Goal: Information Seeking & Learning: Learn about a topic

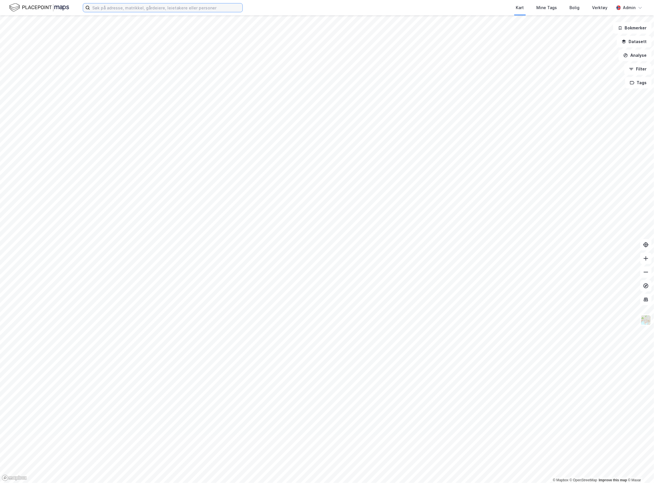
click at [112, 9] on input at bounding box center [166, 7] width 152 height 9
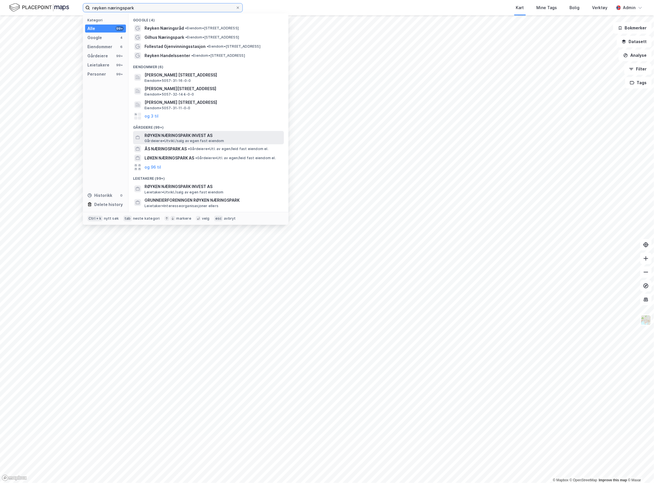
type input "røyken næringspark"
click at [162, 134] on span "RØYKEN NÆRINGSPARK INVEST AS" at bounding box center [212, 135] width 137 height 7
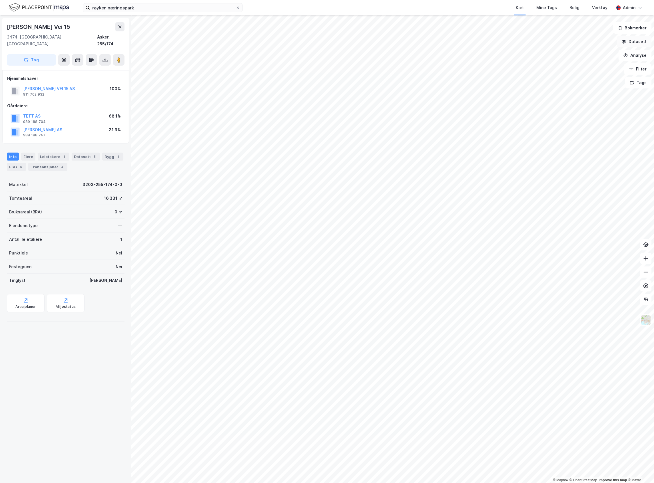
click at [641, 39] on button "Datasett" at bounding box center [634, 41] width 35 height 11
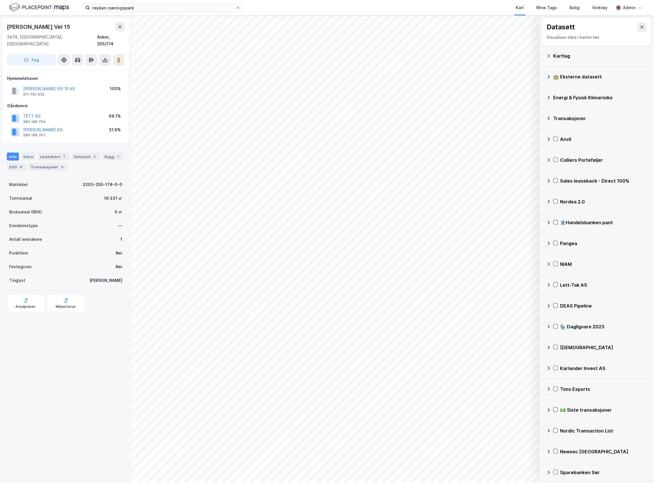
click at [550, 55] on icon at bounding box center [548, 56] width 5 height 5
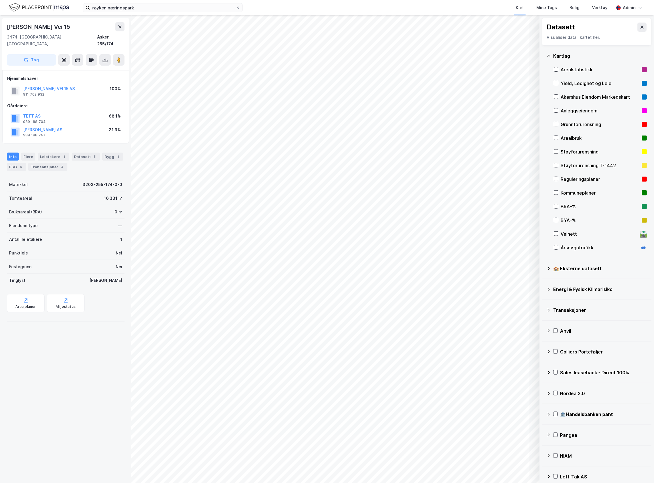
click at [550, 55] on icon at bounding box center [548, 56] width 5 height 5
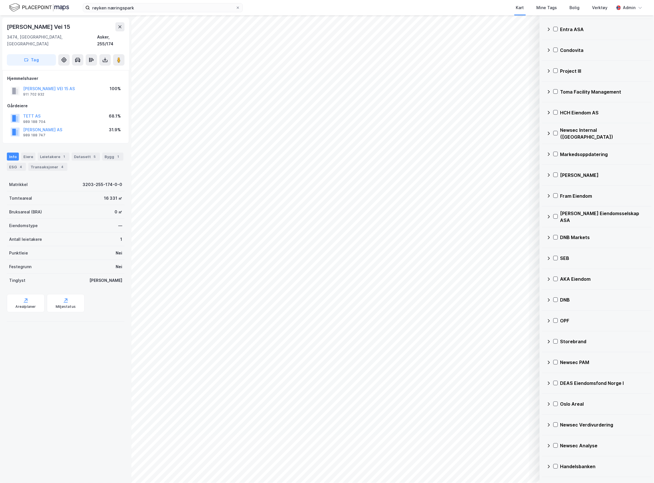
scroll to position [1323, 0]
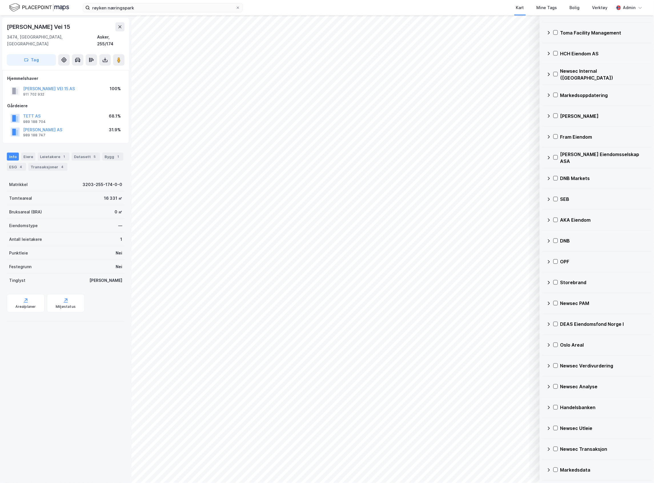
click at [549, 367] on icon at bounding box center [549, 366] width 2 height 3
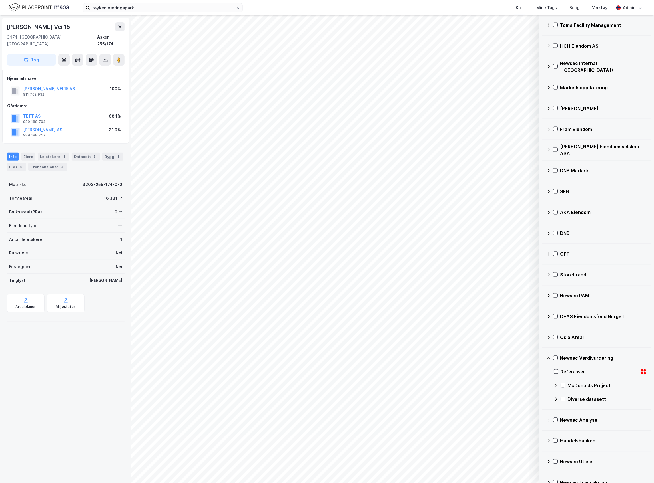
click at [558, 402] on icon at bounding box center [556, 399] width 5 height 5
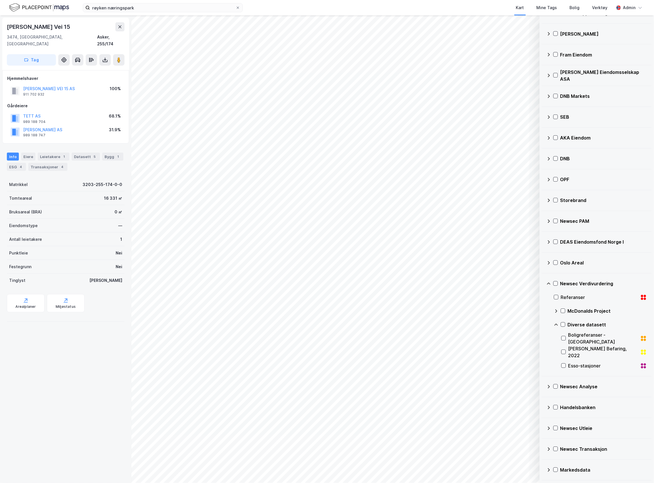
scroll to position [1405, 0]
click at [558, 321] on div "Diverse datasett" at bounding box center [600, 325] width 93 height 14
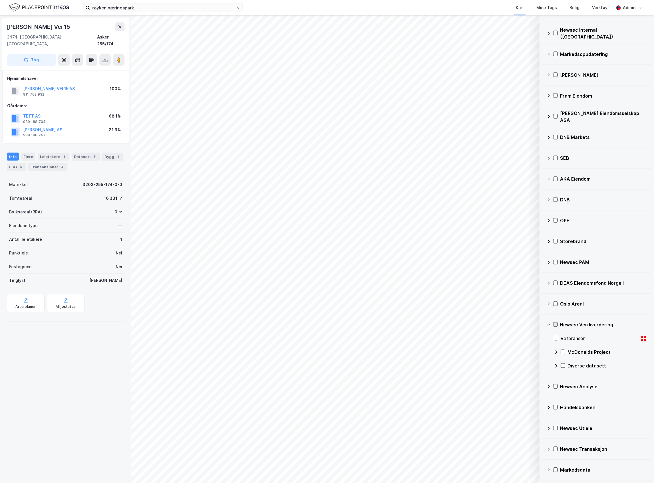
click at [554, 324] on icon at bounding box center [556, 325] width 4 height 4
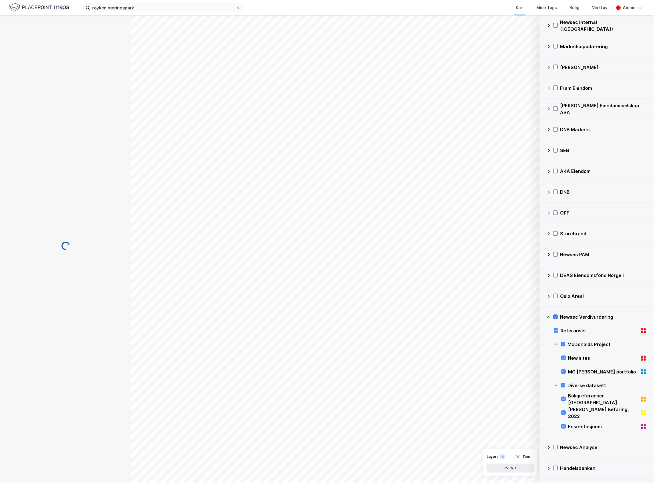
scroll to position [1405, 0]
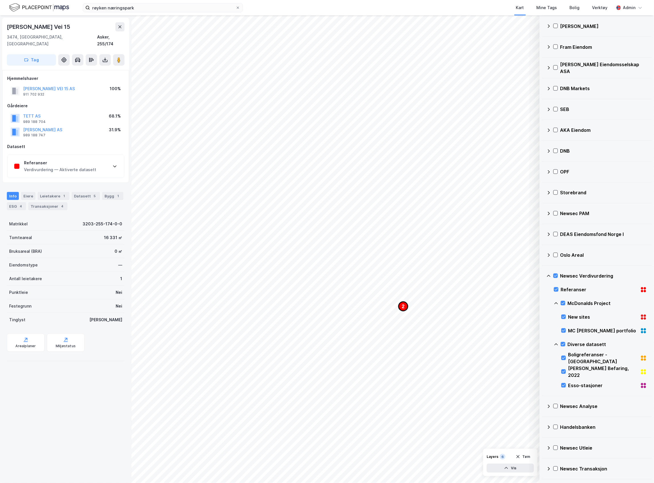
click at [402, 305] on text "2" at bounding box center [403, 306] width 3 height 5
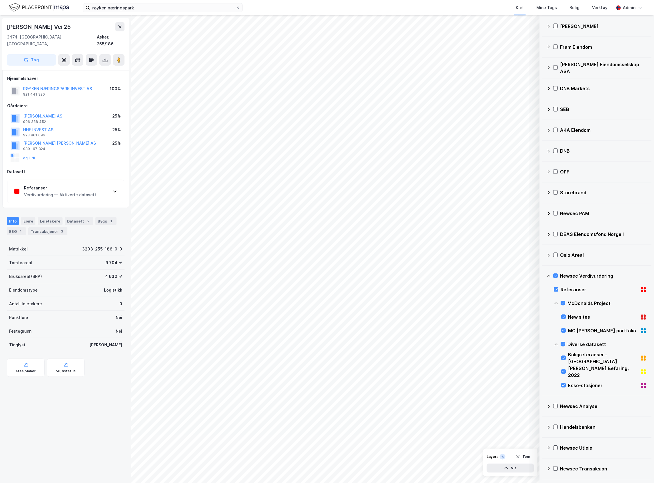
click at [69, 185] on div "Referanser" at bounding box center [60, 188] width 72 height 7
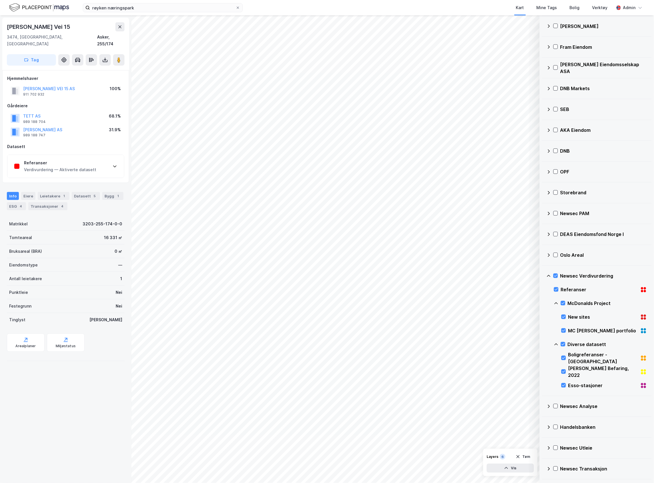
click at [46, 160] on div "Referanser" at bounding box center [60, 163] width 72 height 7
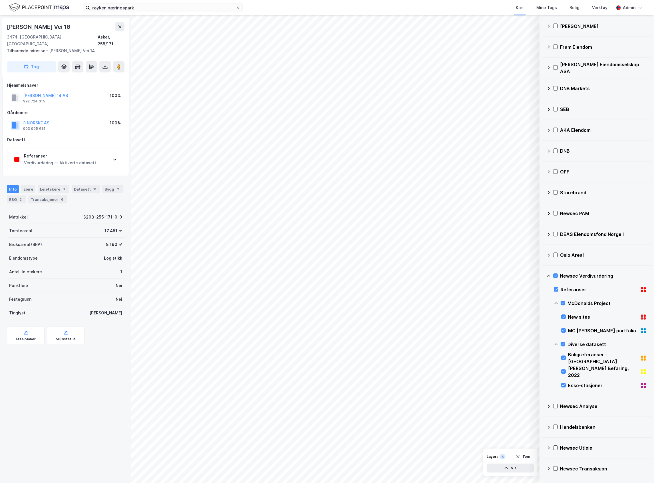
click at [67, 153] on div "Referanser" at bounding box center [60, 156] width 72 height 7
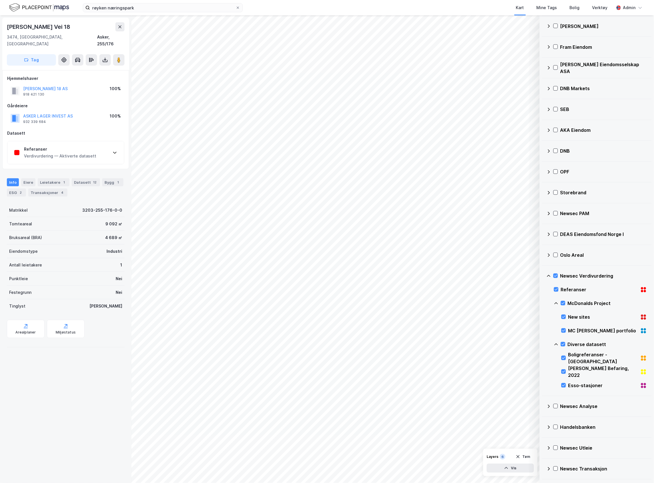
click at [89, 153] on div "Verdivurdering — Aktiverte datasett" at bounding box center [60, 156] width 72 height 7
click at [76, 153] on div "Verdivurdering — Aktiverte datasett" at bounding box center [60, 156] width 72 height 7
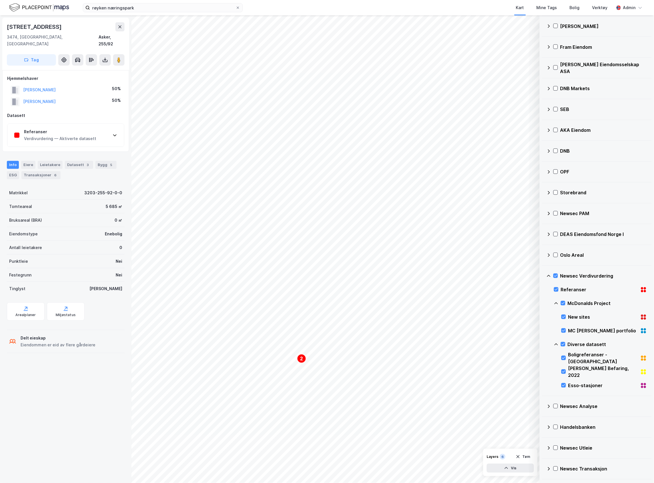
click at [65, 136] on div "Referanser Verdivurdering — Aktiverte datasett" at bounding box center [65, 135] width 116 height 23
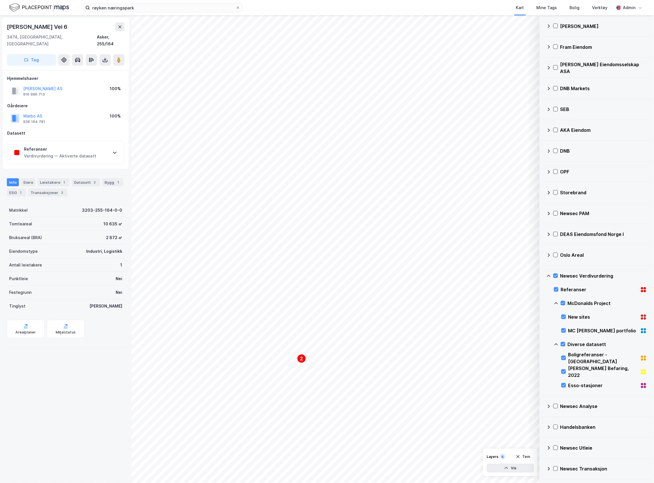
click at [90, 153] on div "Verdivurdering — Aktiverte datasett" at bounding box center [60, 156] width 72 height 7
